Goal: Task Accomplishment & Management: Manage account settings

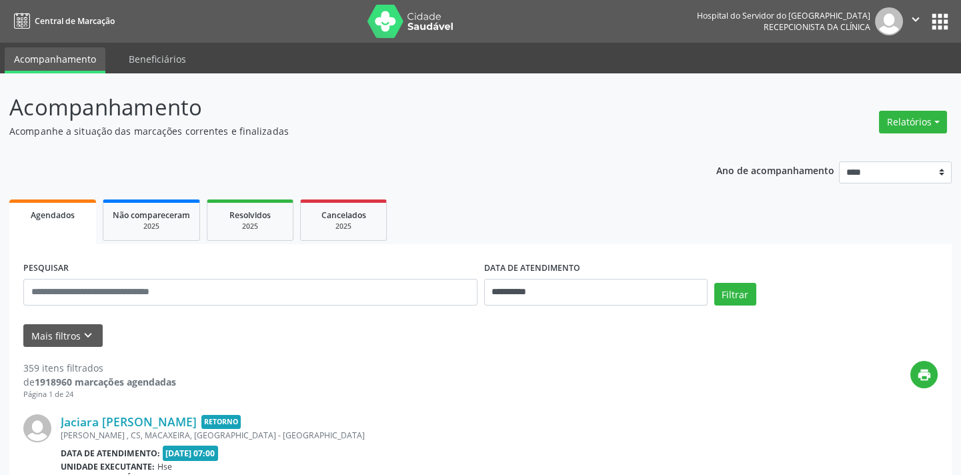
click at [927, 107] on div "Relatórios Agendamentos Procedimentos realizados" at bounding box center [912, 122] width 77 height 32
click at [916, 126] on button "Relatórios" at bounding box center [913, 122] width 68 height 23
click at [875, 153] on link "Agendamentos" at bounding box center [874, 150] width 143 height 19
select select "*"
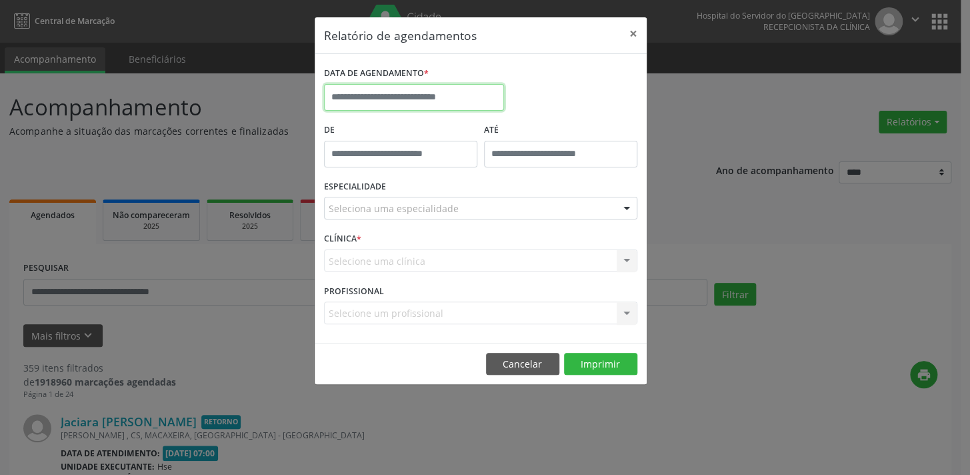
click at [416, 100] on input "text" at bounding box center [414, 97] width 180 height 27
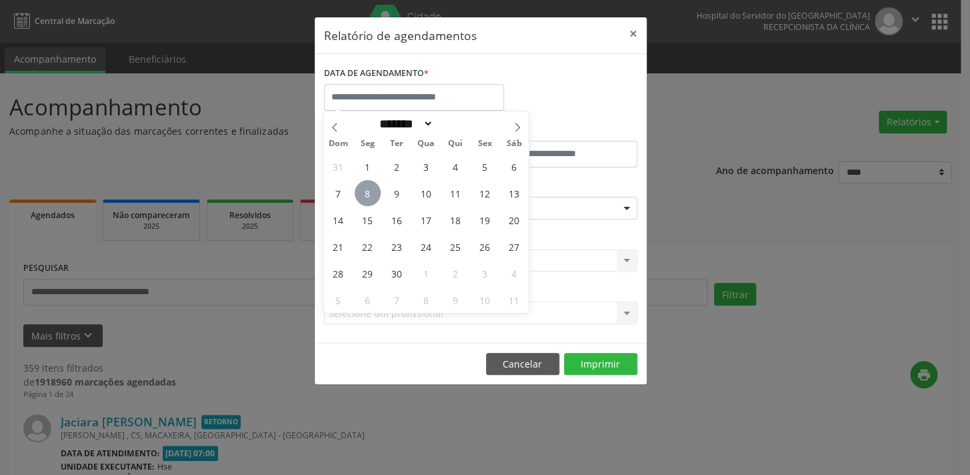
click at [367, 192] on span "8" at bounding box center [368, 193] width 26 height 26
type input "**********"
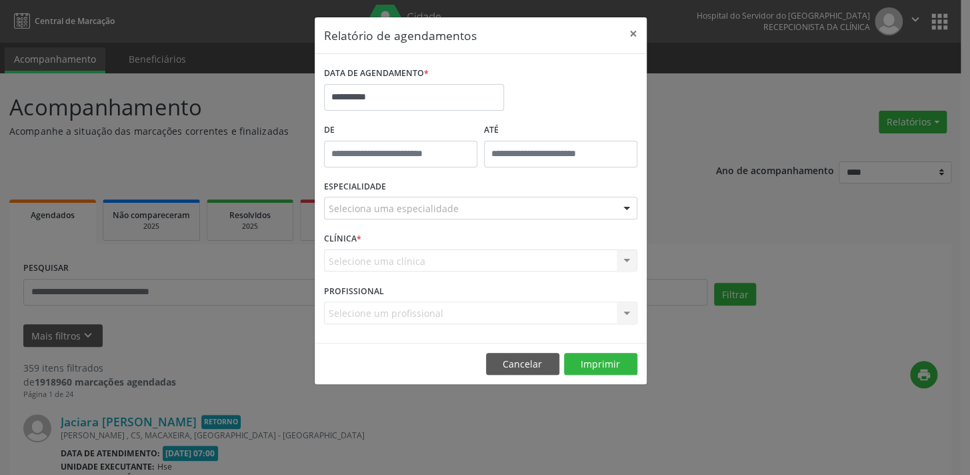
click at [483, 214] on div "Seleciona uma especialidade" at bounding box center [480, 208] width 313 height 23
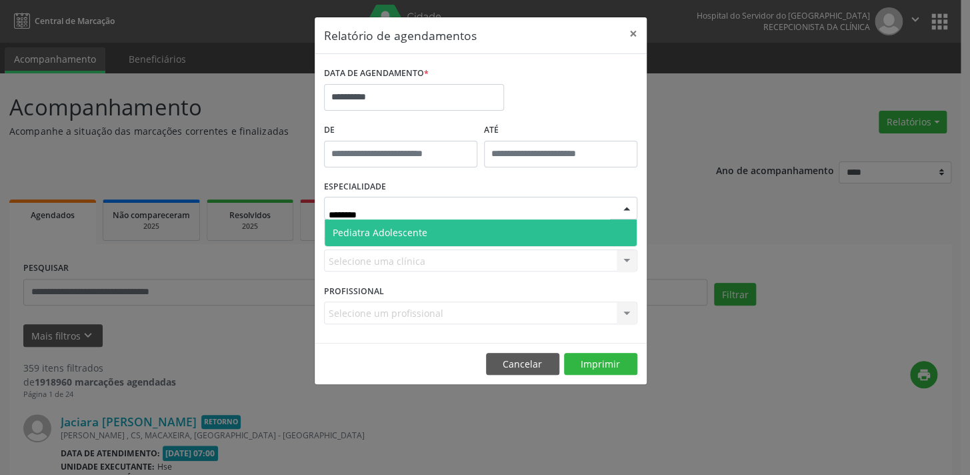
type input "*******"
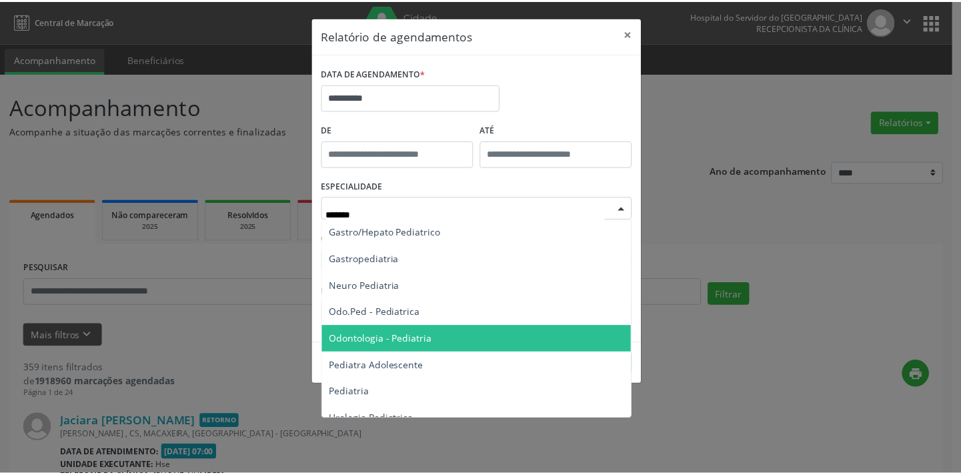
scroll to position [40, 0]
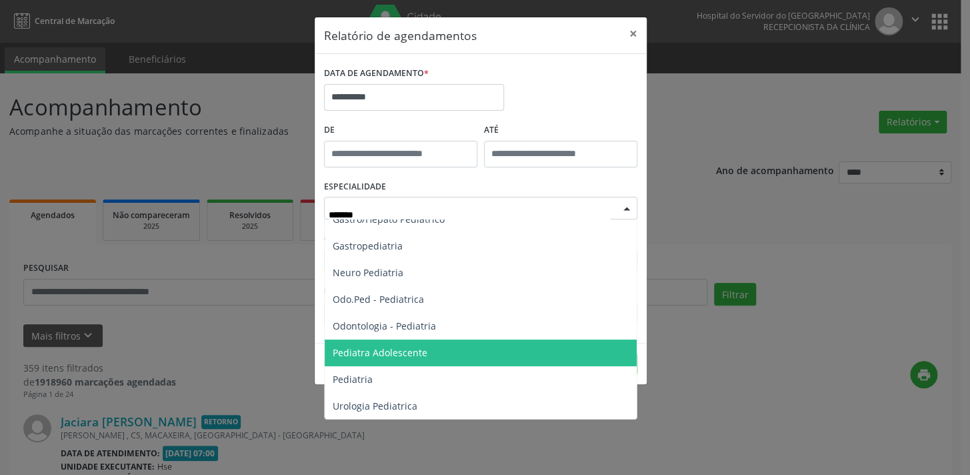
click at [448, 367] on span "Pediatria" at bounding box center [481, 379] width 312 height 27
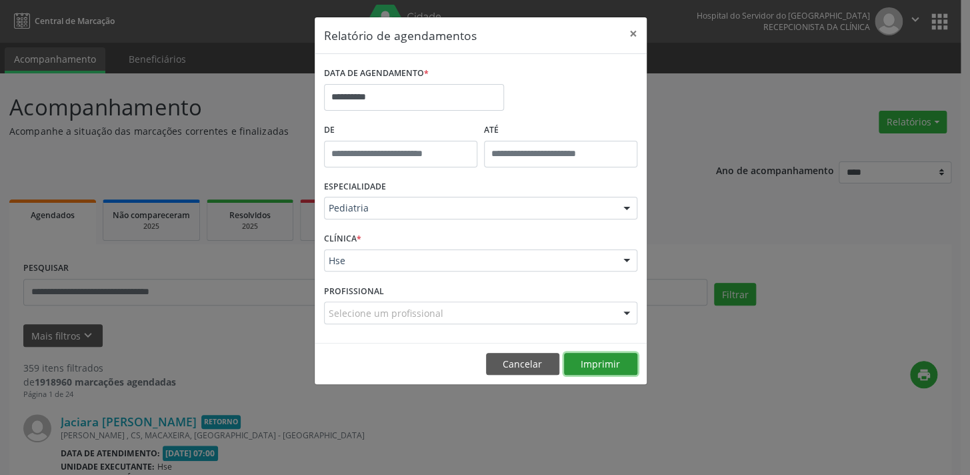
click at [611, 364] on button "Imprimir" at bounding box center [600, 364] width 73 height 23
click at [534, 353] on button "Cancelar" at bounding box center [522, 364] width 73 height 23
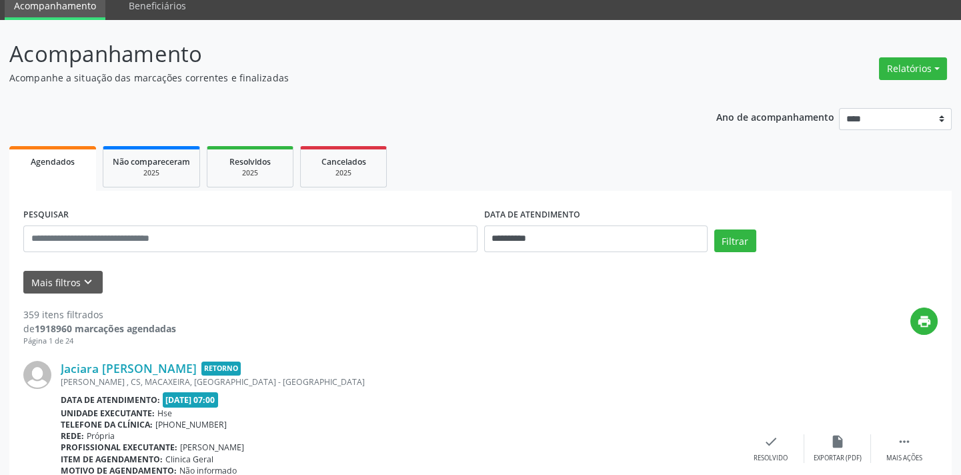
scroll to position [121, 0]
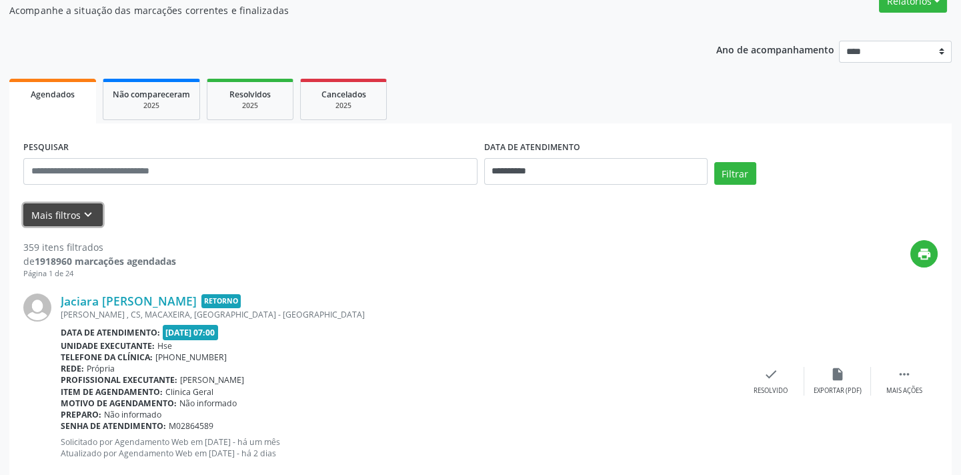
click at [75, 206] on button "Mais filtros keyboard_arrow_down" at bounding box center [62, 214] width 79 height 23
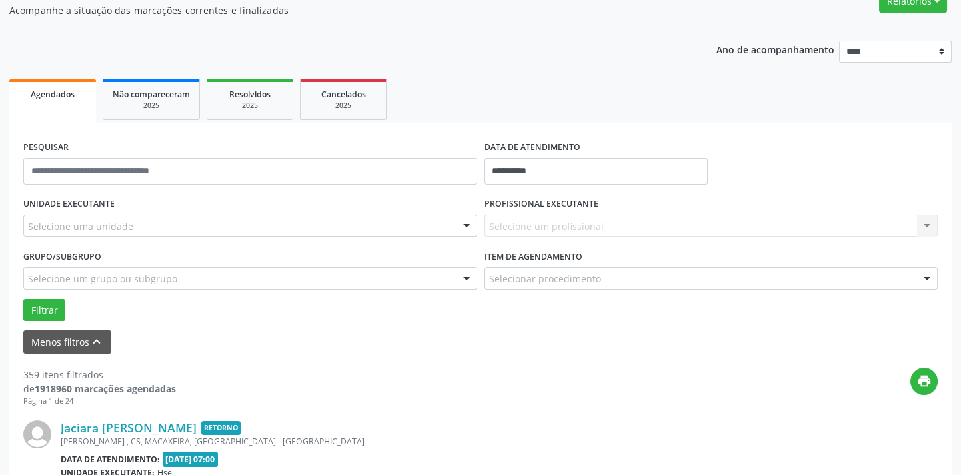
click at [131, 229] on div "Selecione uma unidade" at bounding box center [250, 226] width 454 height 23
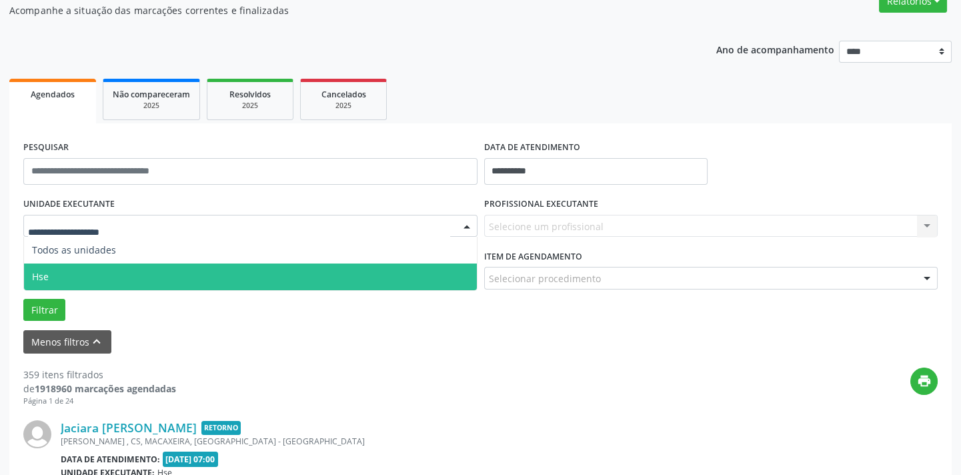
drag, startPoint x: 134, startPoint y: 266, endPoint x: 156, endPoint y: 266, distance: 22.0
click at [134, 266] on span "Hse" at bounding box center [250, 276] width 453 height 27
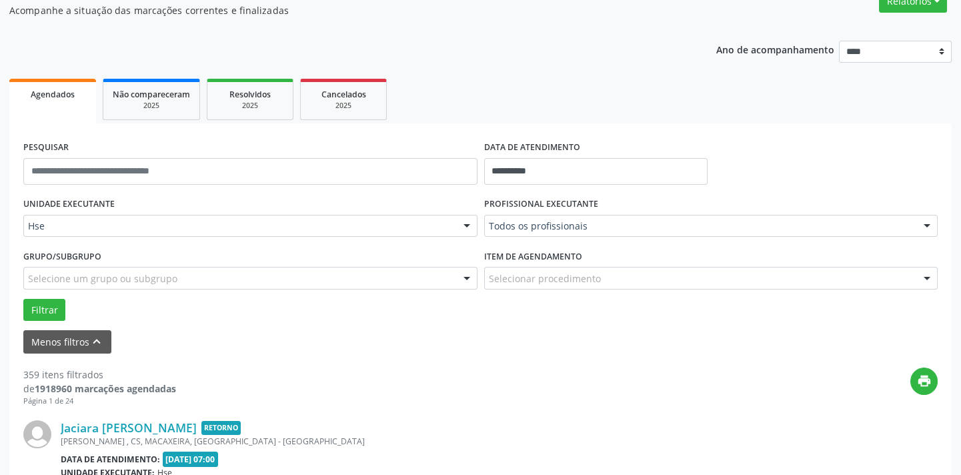
click at [927, 223] on div at bounding box center [927, 226] width 20 height 23
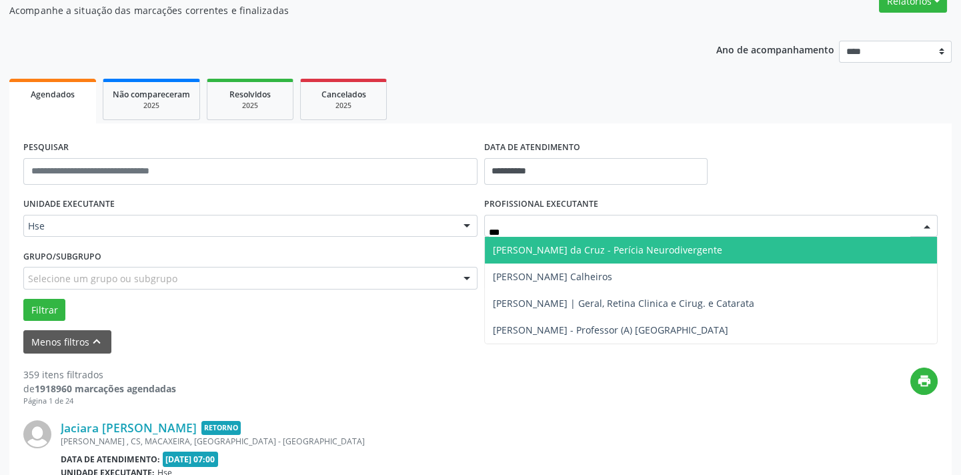
type input "****"
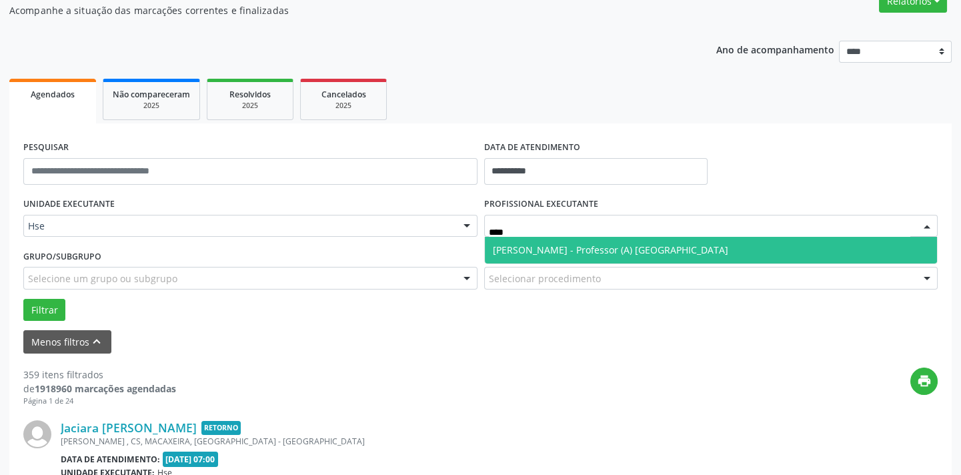
click at [828, 247] on span "[PERSON_NAME] - Professor (A) [GEOGRAPHIC_DATA]" at bounding box center [711, 250] width 453 height 27
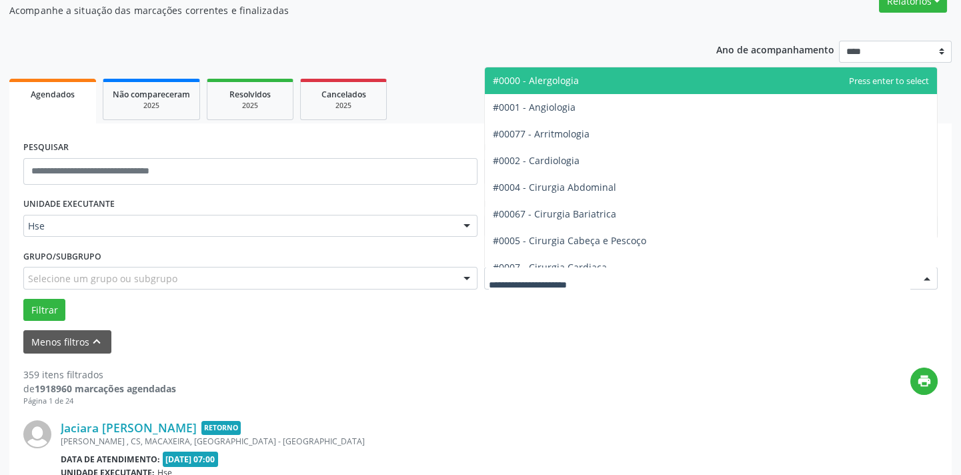
click at [810, 277] on div at bounding box center [711, 278] width 454 height 23
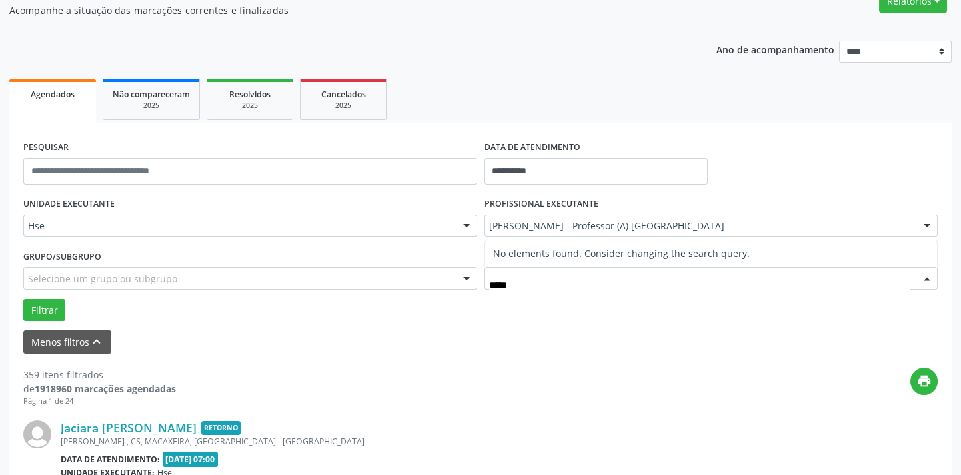
type input "****"
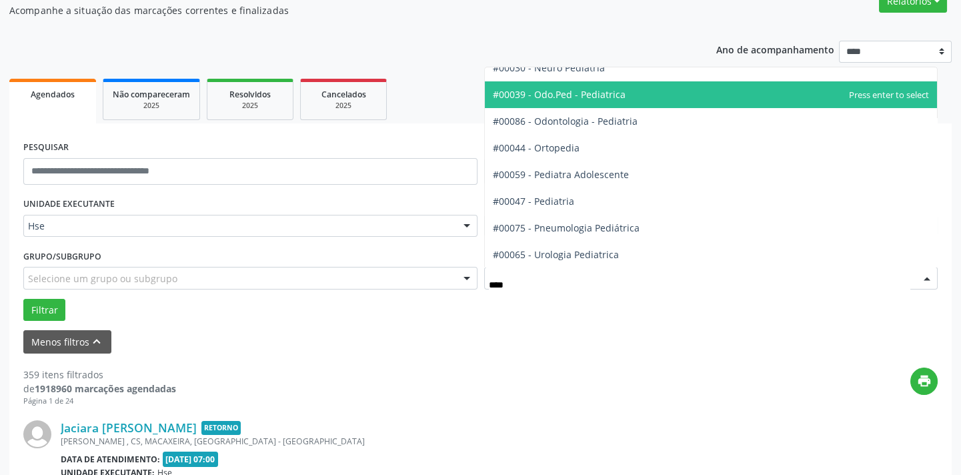
scroll to position [120, 0]
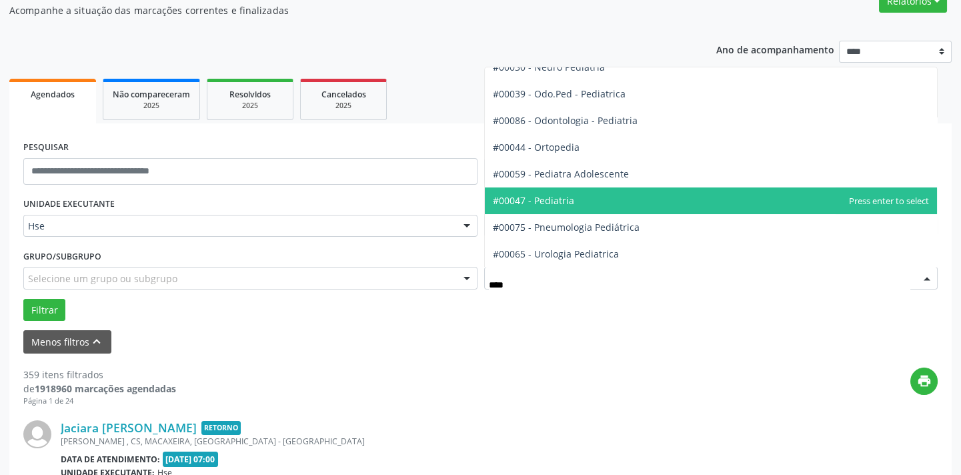
click at [689, 200] on span "#00047 - Pediatria" at bounding box center [711, 200] width 453 height 27
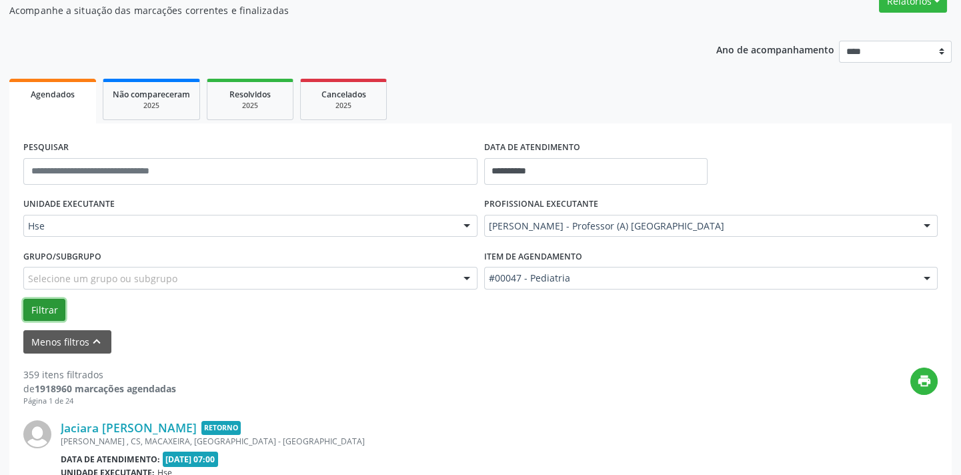
click at [35, 300] on button "Filtrar" at bounding box center [44, 310] width 42 height 23
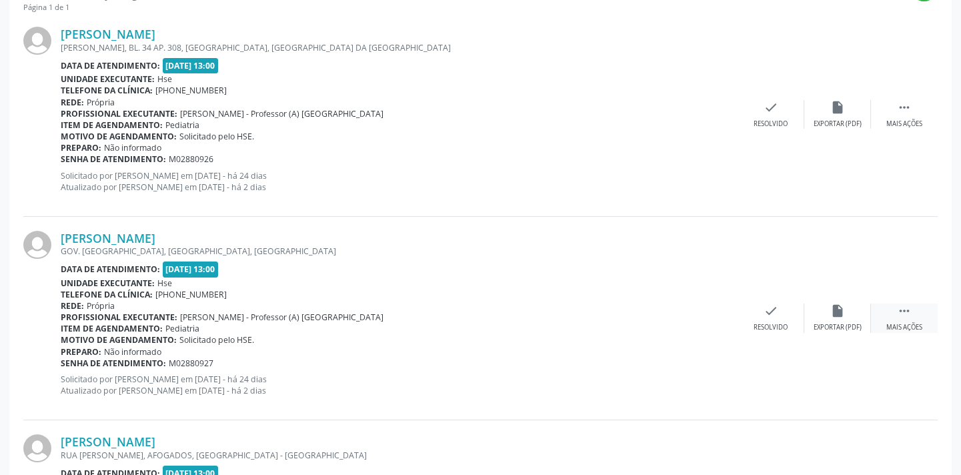
click at [891, 310] on div " Mais ações" at bounding box center [904, 317] width 67 height 29
click at [833, 308] on icon "alarm_off" at bounding box center [837, 310] width 15 height 15
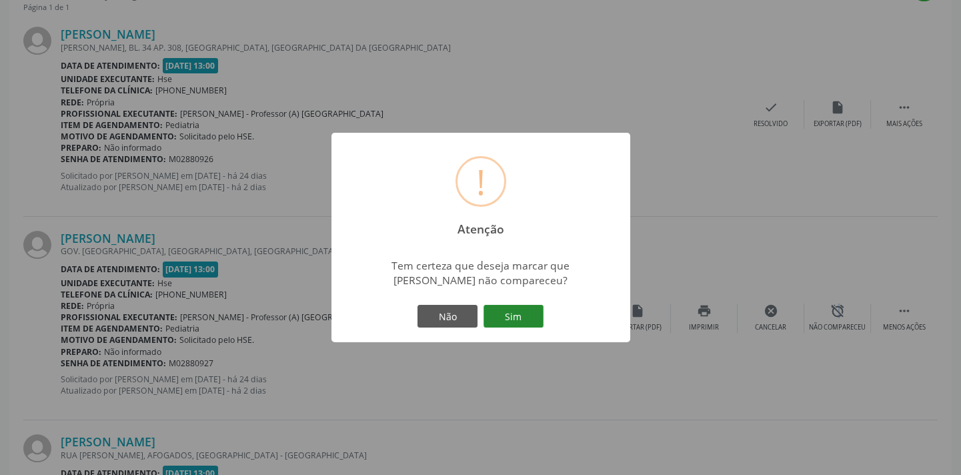
click at [525, 317] on button "Sim" at bounding box center [513, 316] width 60 height 23
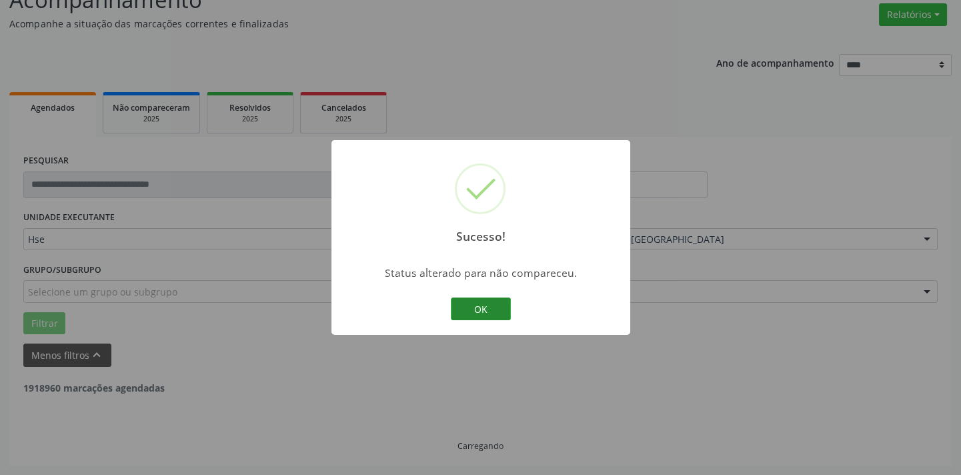
click at [483, 299] on button "OK" at bounding box center [481, 308] width 60 height 23
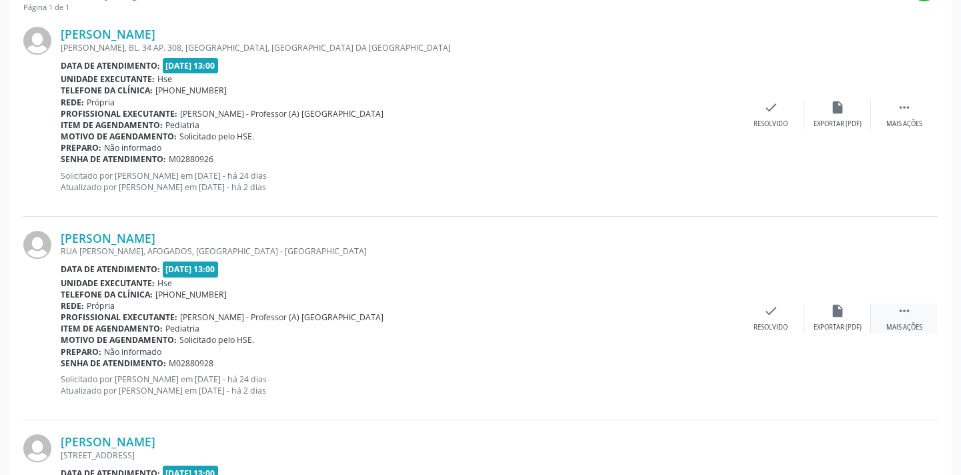
click at [905, 307] on icon "" at bounding box center [904, 310] width 15 height 15
click at [853, 311] on div "alarm_off Não compareceu" at bounding box center [837, 317] width 67 height 29
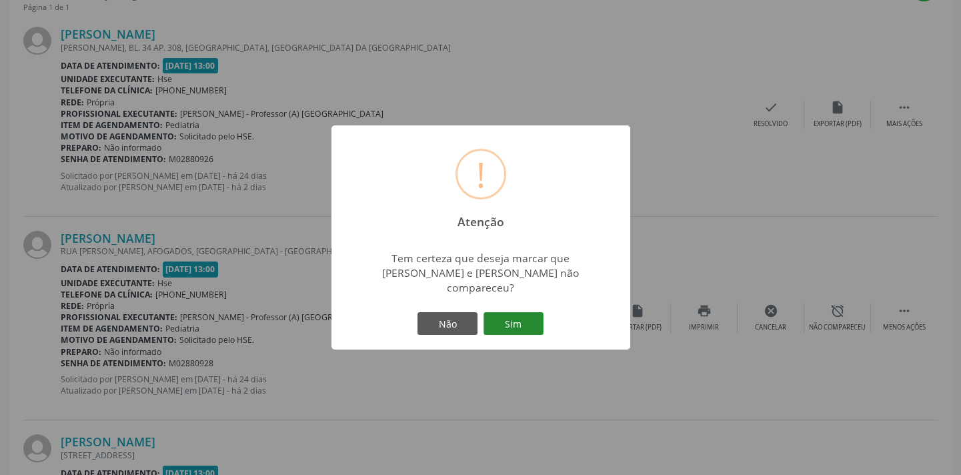
click at [518, 316] on button "Sim" at bounding box center [513, 323] width 60 height 23
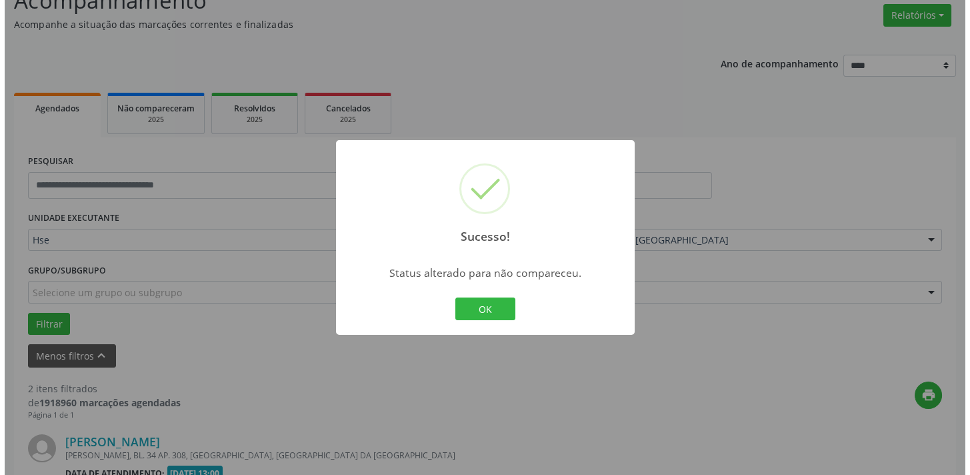
scroll to position [481, 0]
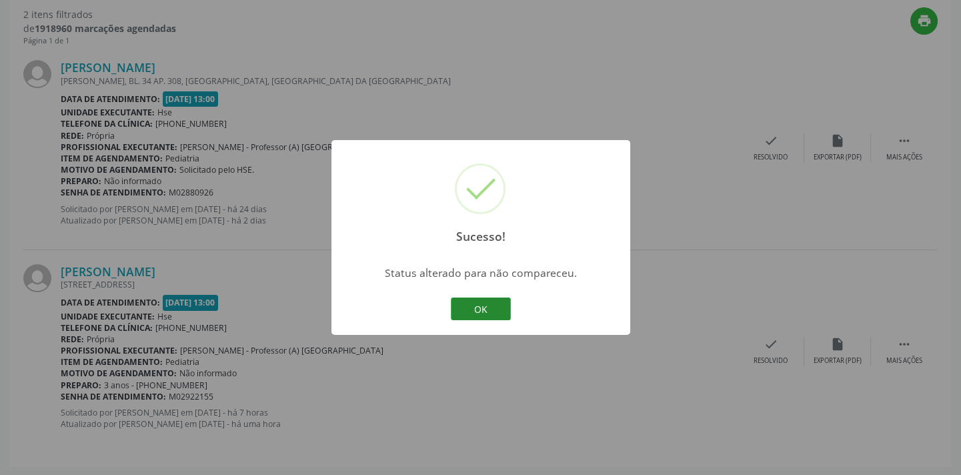
click at [461, 301] on button "OK" at bounding box center [481, 308] width 60 height 23
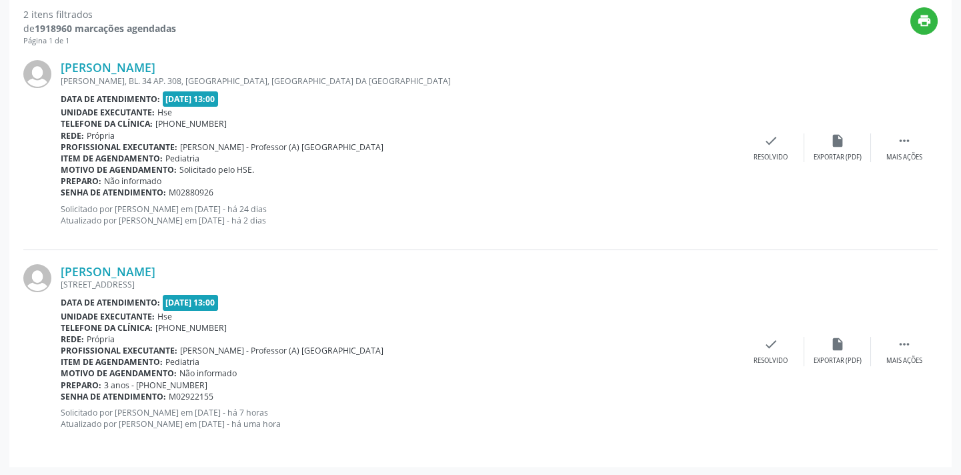
click at [907, 179] on div "[PERSON_NAME] BELMINIO CORREIA, BL. 34 AP. 308, [GEOGRAPHIC_DATA], [GEOGRAPHIC_…" at bounding box center [480, 147] width 914 height 203
click at [907, 157] on div "Mais ações" at bounding box center [904, 157] width 36 height 9
click at [567, 142] on icon "check" at bounding box center [570, 140] width 15 height 15
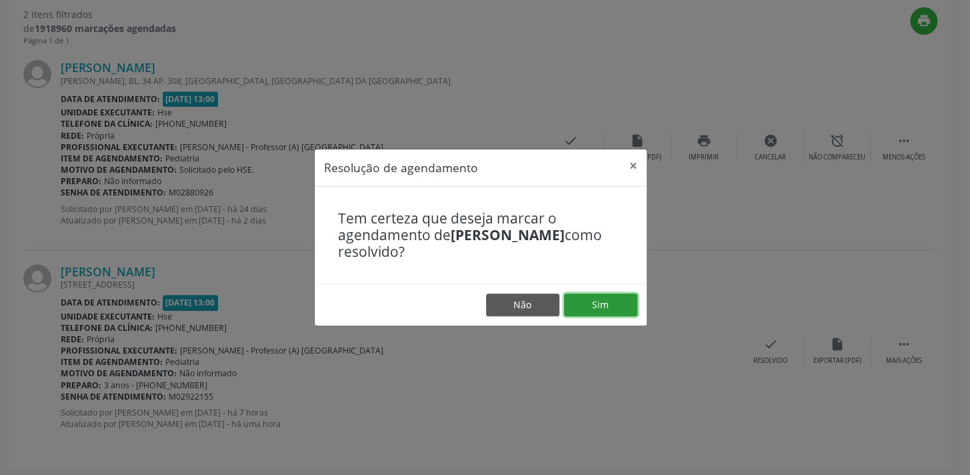
click at [569, 296] on button "Sim" at bounding box center [600, 304] width 73 height 23
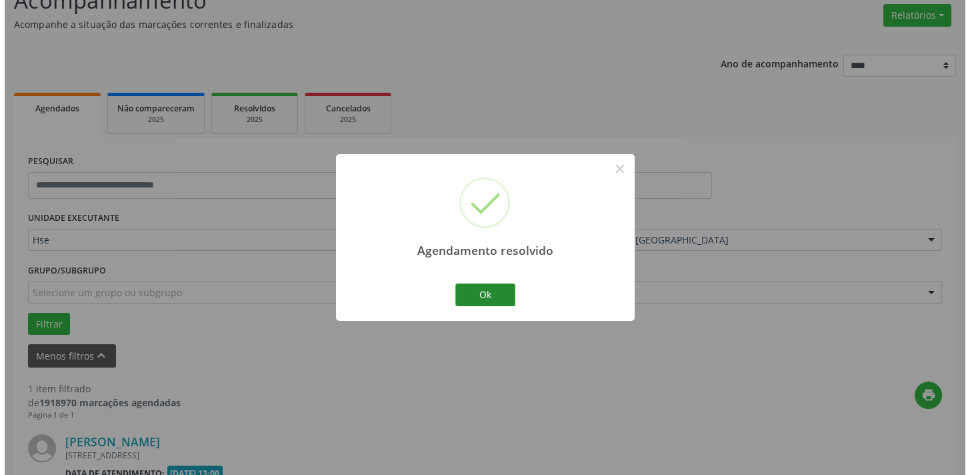
scroll to position [278, 0]
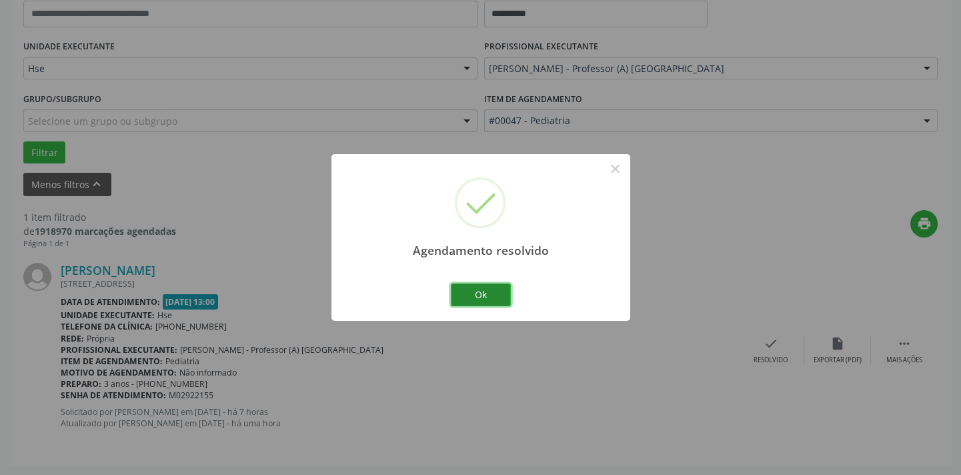
click at [493, 303] on button "Ok" at bounding box center [481, 294] width 60 height 23
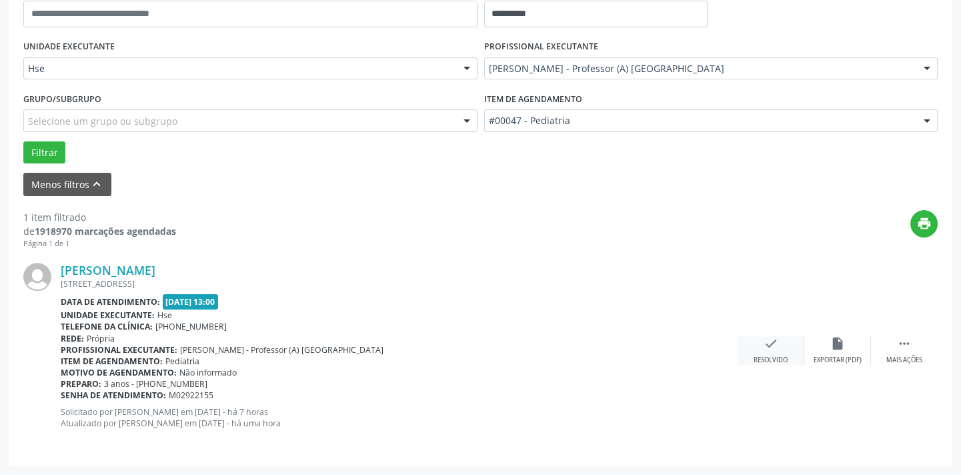
click at [767, 355] on div "Resolvido" at bounding box center [770, 359] width 34 height 9
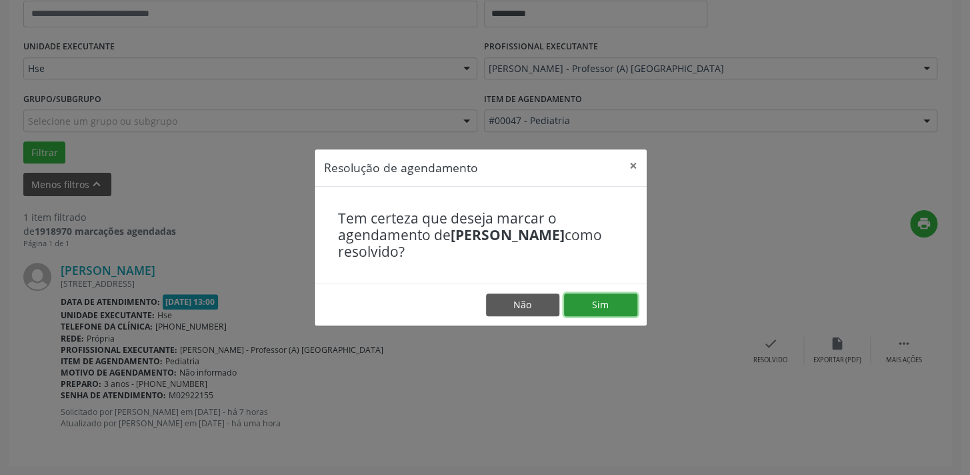
click at [601, 306] on button "Sim" at bounding box center [600, 304] width 73 height 23
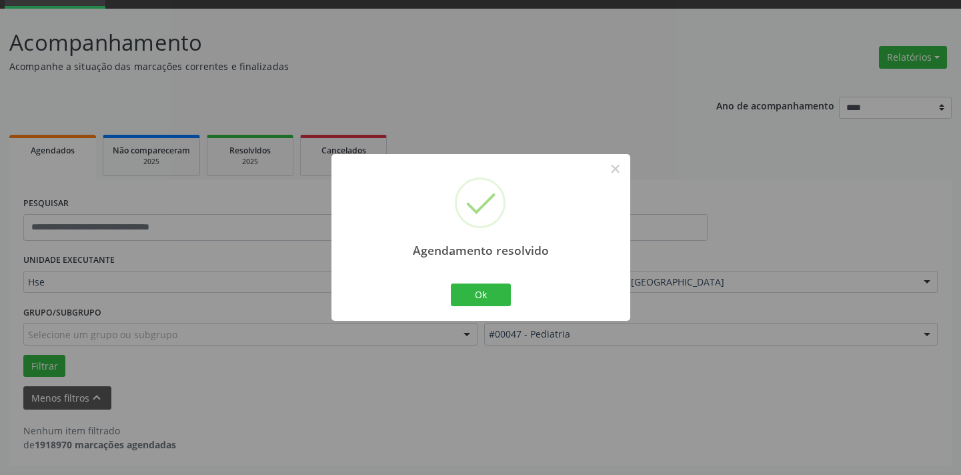
scroll to position [63, 0]
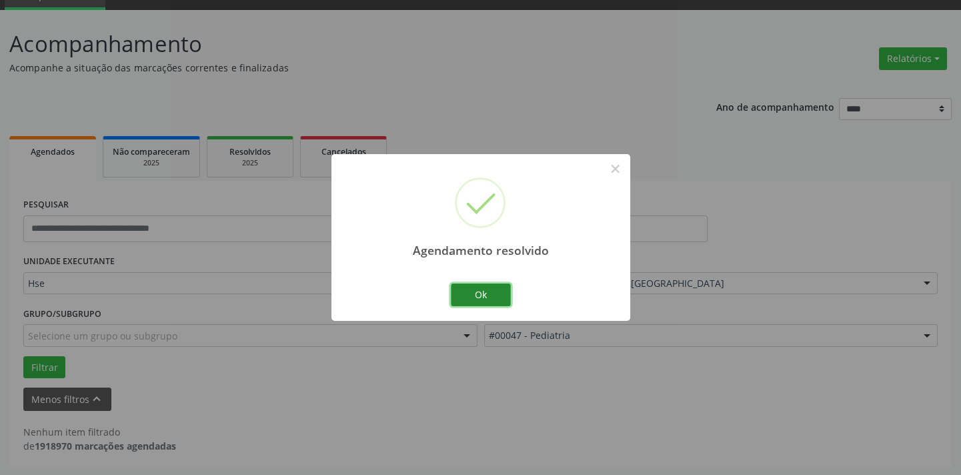
click at [485, 288] on button "Ok" at bounding box center [481, 294] width 60 height 23
